Goal: Find specific page/section: Find specific page/section

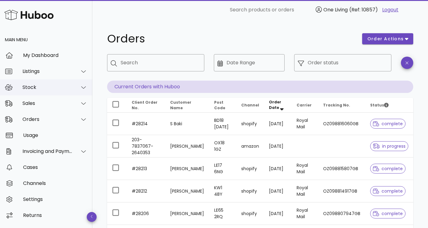
click at [36, 86] on div "Stock" at bounding box center [47, 87] width 50 height 6
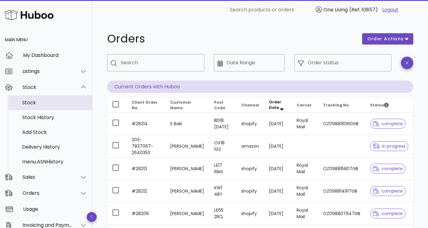
click at [34, 105] on div "Stock" at bounding box center [54, 103] width 65 height 6
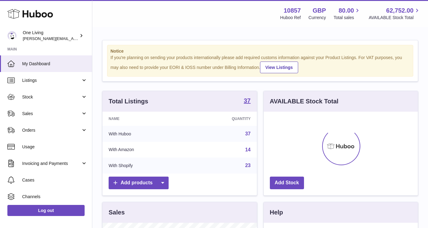
scroll to position [96, 154]
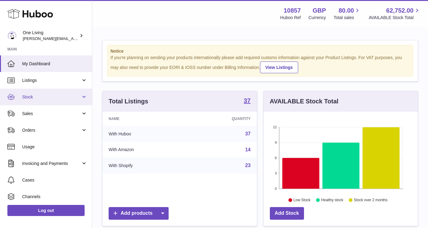
click at [51, 95] on span "Stock" at bounding box center [51, 97] width 59 height 6
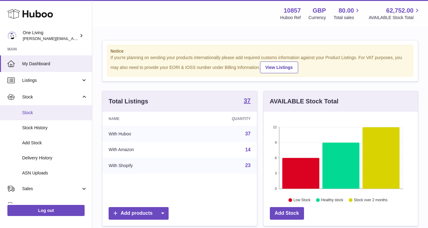
click at [45, 114] on span "Stock" at bounding box center [54, 113] width 65 height 6
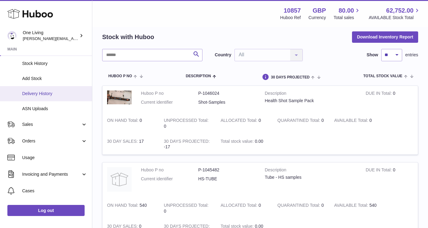
scroll to position [68, 0]
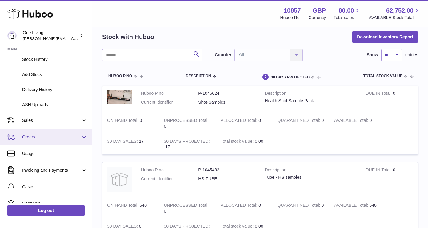
click at [66, 139] on span "Orders" at bounding box center [51, 137] width 59 height 6
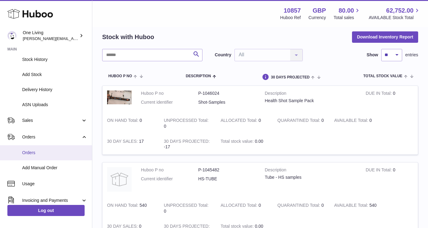
click at [42, 152] on span "Orders" at bounding box center [54, 153] width 65 height 6
